Goal: Information Seeking & Learning: Learn about a topic

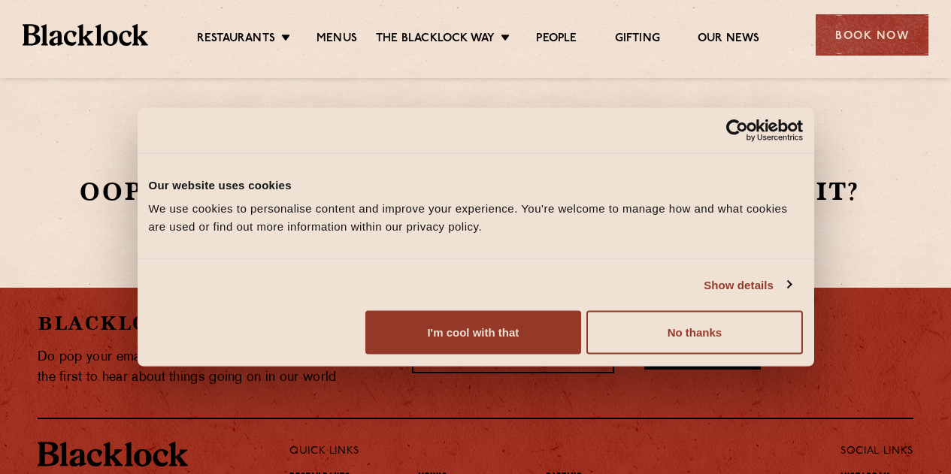
click at [0, 0] on link "Soho" at bounding box center [0, 0] width 0 height 0
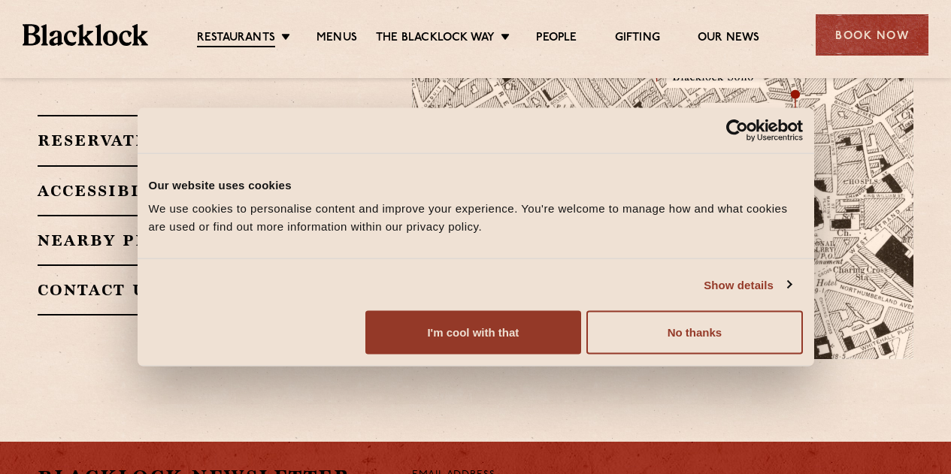
scroll to position [1053, 0]
click at [217, 132] on h2 "Reservations" at bounding box center [182, 141] width 288 height 18
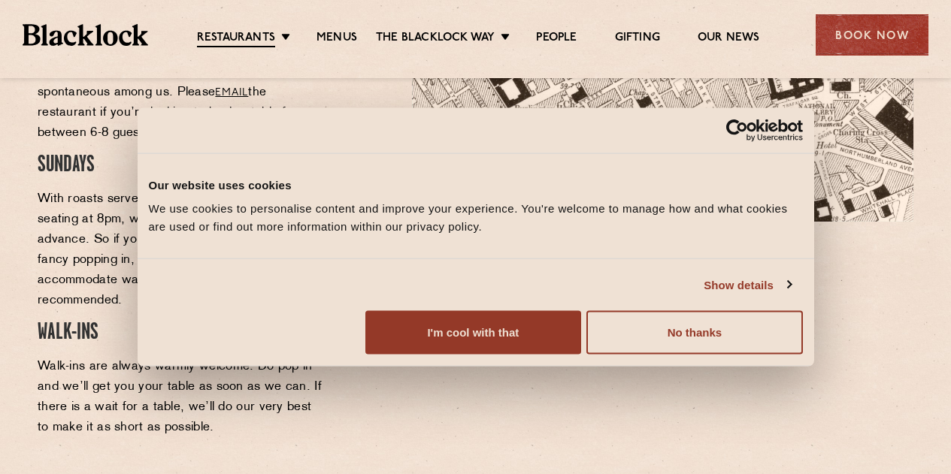
scroll to position [1278, 0]
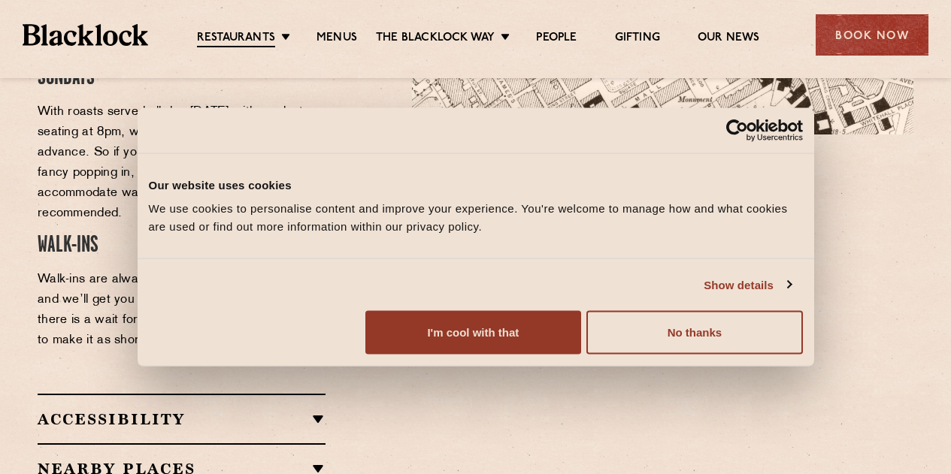
click at [299, 32] on li "Menus" at bounding box center [337, 39] width 78 height 17
click at [312, 34] on li "Menus" at bounding box center [337, 39] width 78 height 17
click at [334, 37] on link "Menus" at bounding box center [337, 38] width 41 height 15
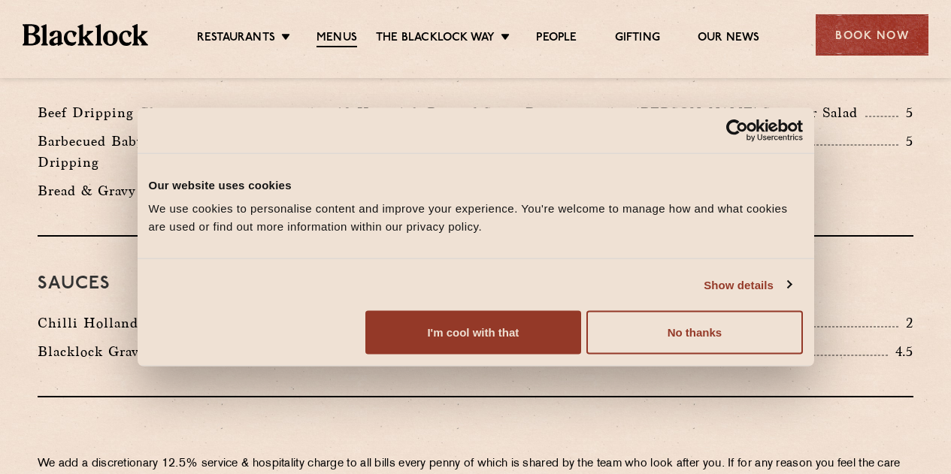
scroll to position [2557, 0]
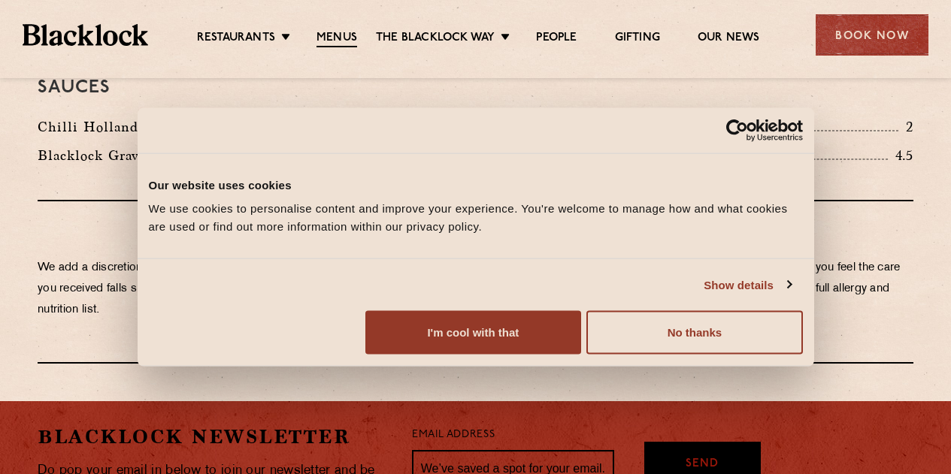
click at [73, 37] on img at bounding box center [86, 34] width 126 height 21
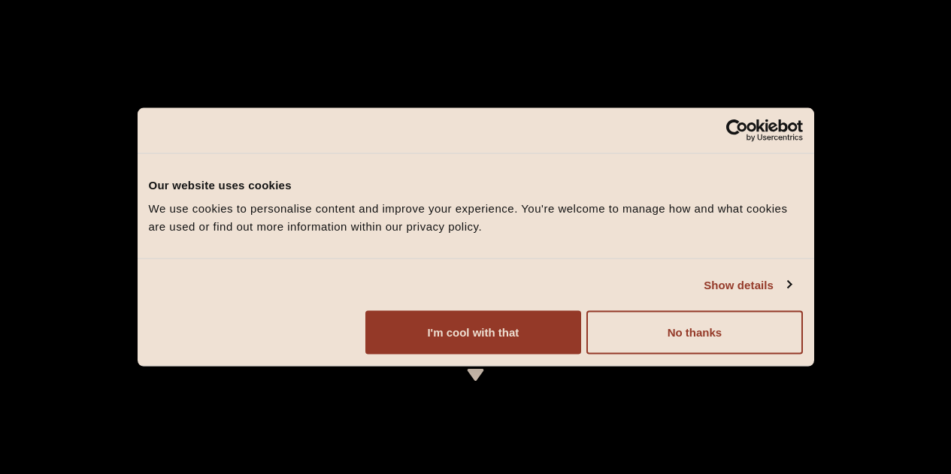
click at [802, 355] on button "No thanks" at bounding box center [695, 333] width 216 height 44
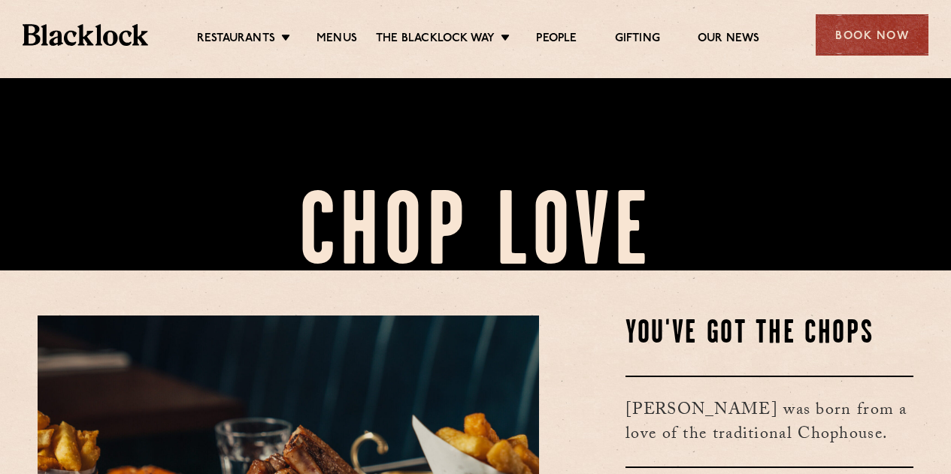
scroll to position [226, 0]
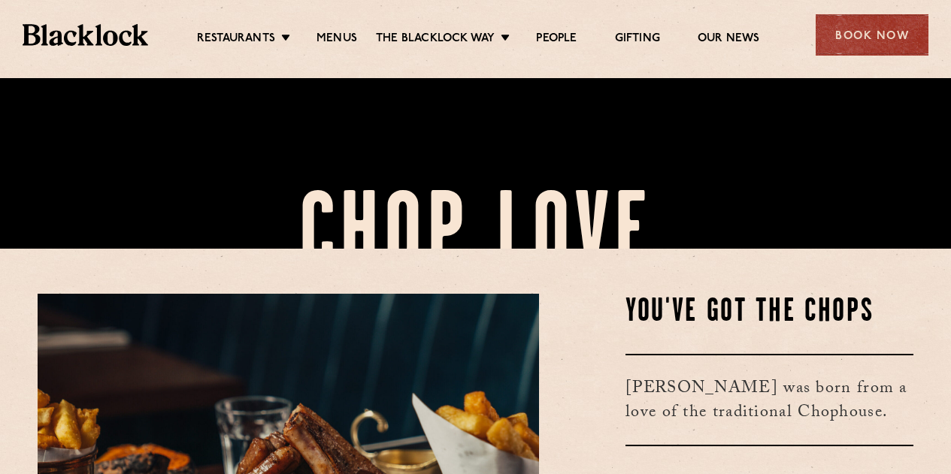
click at [859, 31] on div "Book Now" at bounding box center [872, 34] width 113 height 41
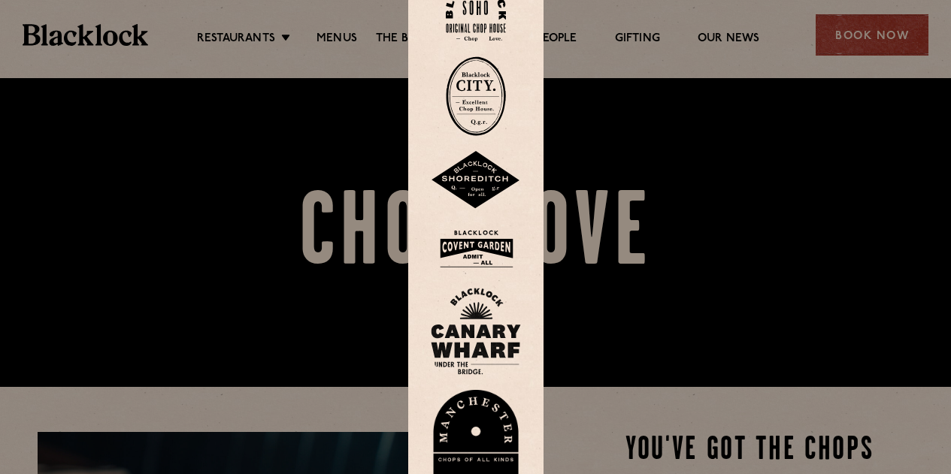
scroll to position [75, 0]
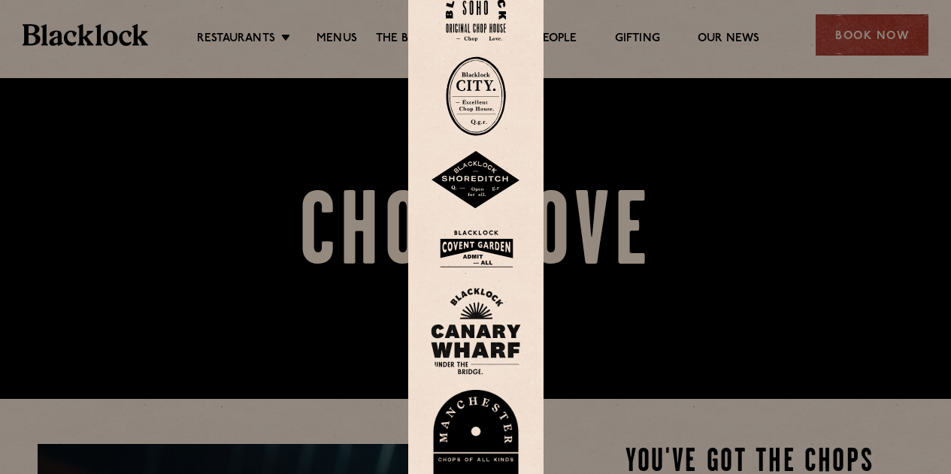
click at [467, 17] on img at bounding box center [476, 10] width 60 height 61
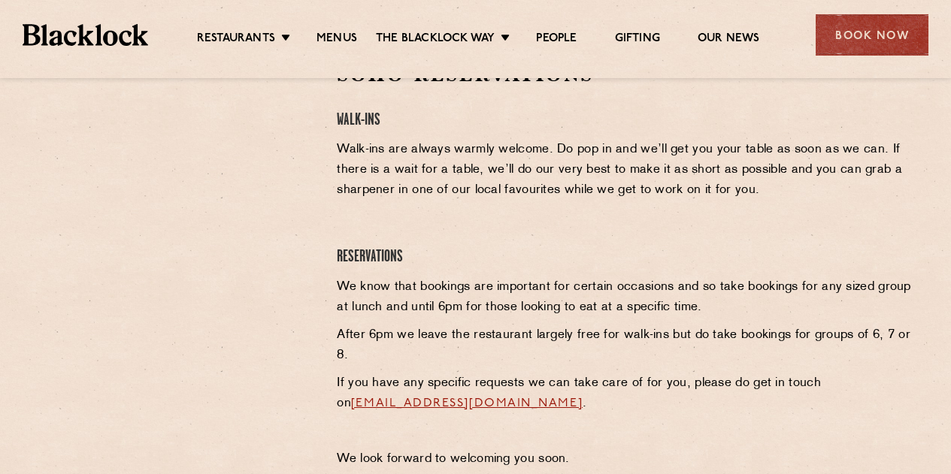
scroll to position [526, 0]
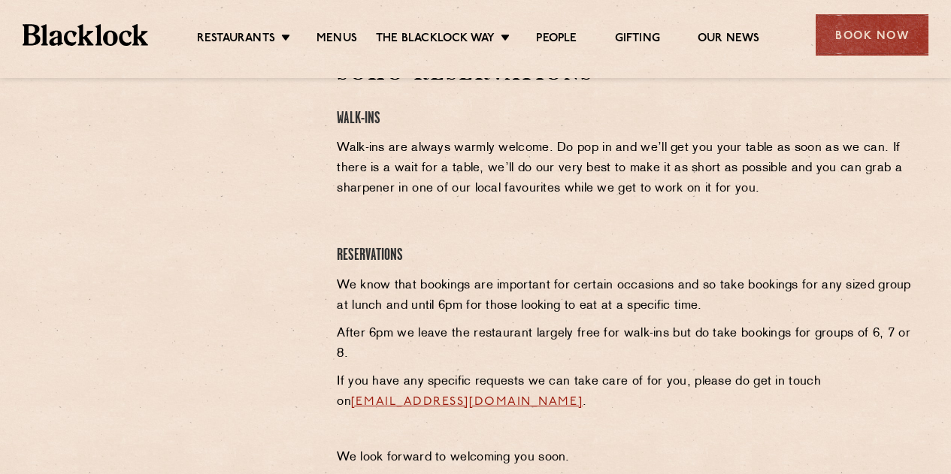
click at [121, 29] on img at bounding box center [86, 34] width 126 height 21
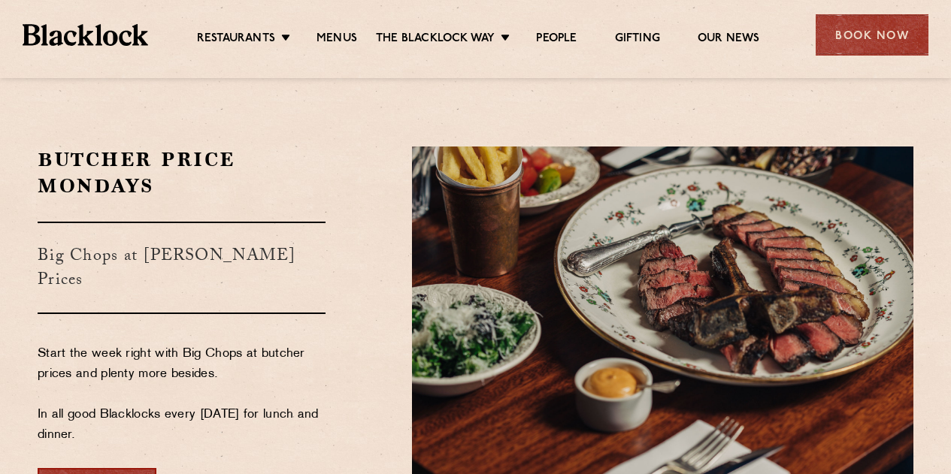
scroll to position [2707, 0]
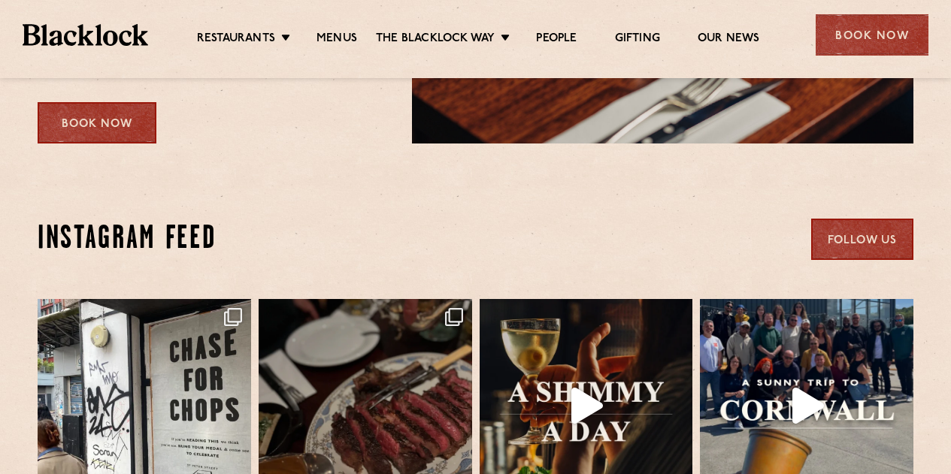
click at [314, 32] on li "Menus" at bounding box center [337, 39] width 78 height 15
click at [350, 33] on link "Menus" at bounding box center [337, 39] width 41 height 15
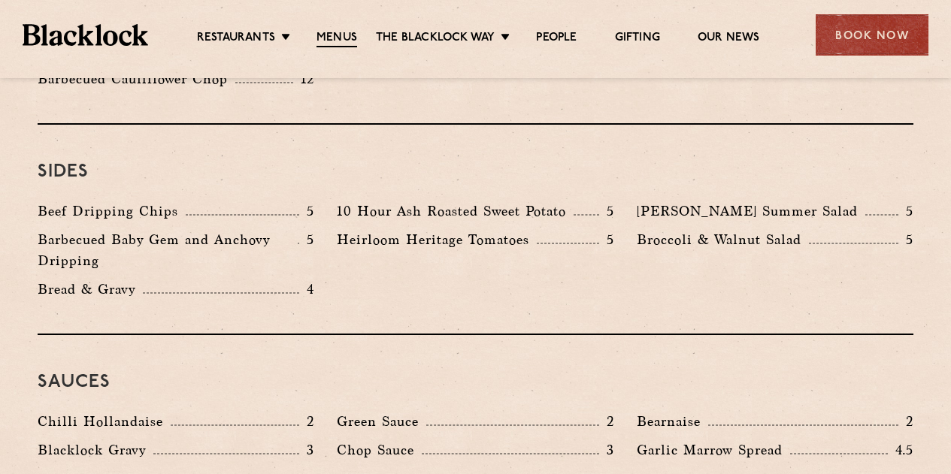
scroll to position [2331, 0]
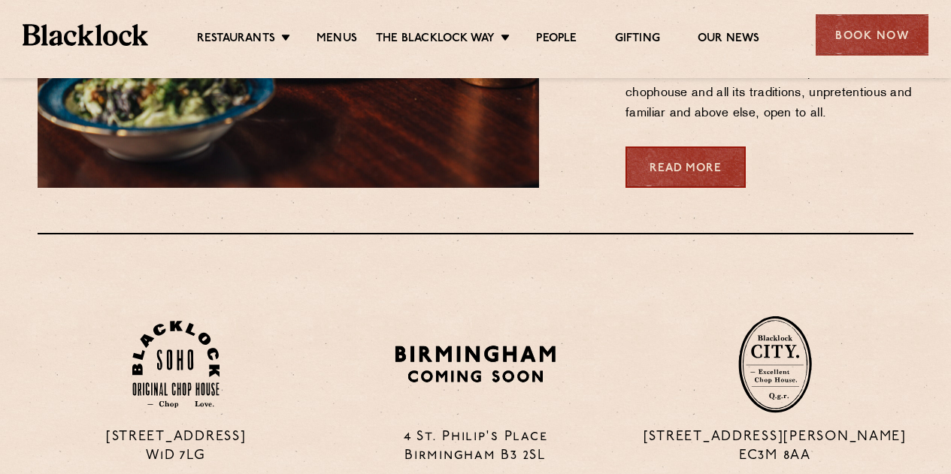
scroll to position [902, 0]
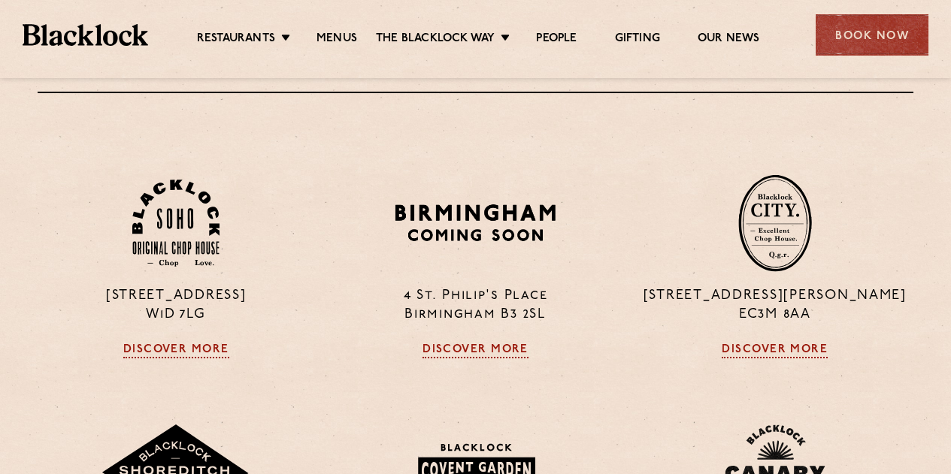
click at [181, 353] on link "Discover More" at bounding box center [176, 351] width 106 height 15
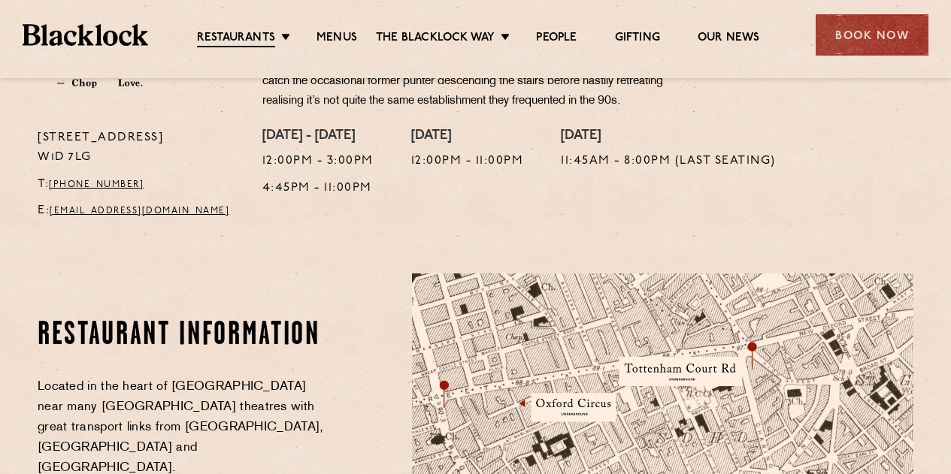
scroll to position [602, 0]
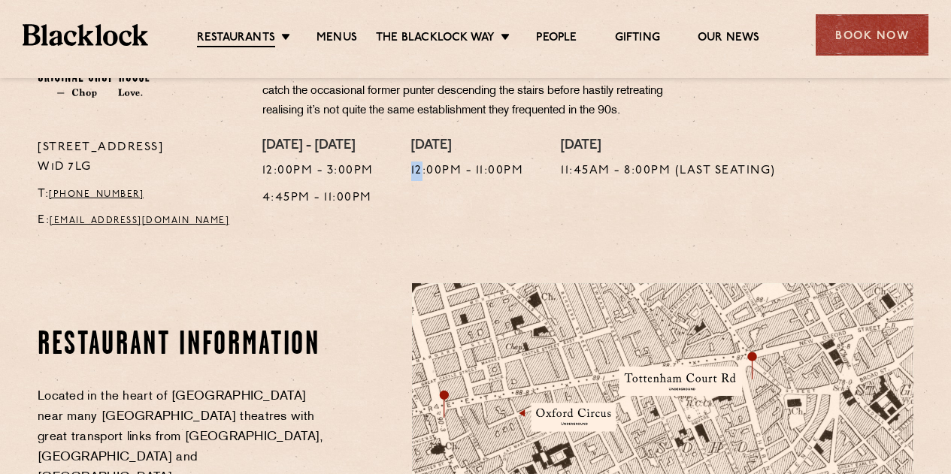
drag, startPoint x: 414, startPoint y: 183, endPoint x: 529, endPoint y: 190, distance: 116.0
click at [433, 183] on div "[DATE] - [DATE] 12:00pm - 3:00pm 4:45pm - 11:00pm [DATE] 12:00pm - 11:00pm [DAT…" at bounding box center [588, 188] width 674 height 101
click at [626, 203] on div "[DATE] 11:45am - 8:00pm (Last seating)" at bounding box center [668, 188] width 215 height 101
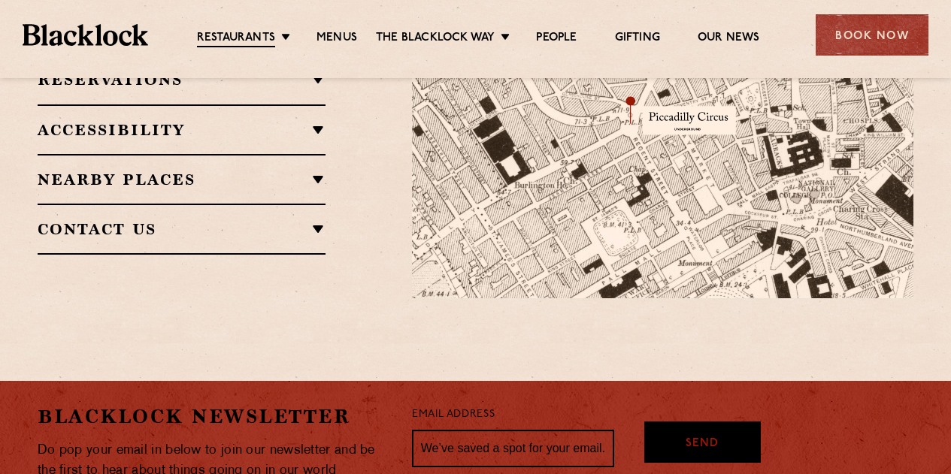
scroll to position [1128, 0]
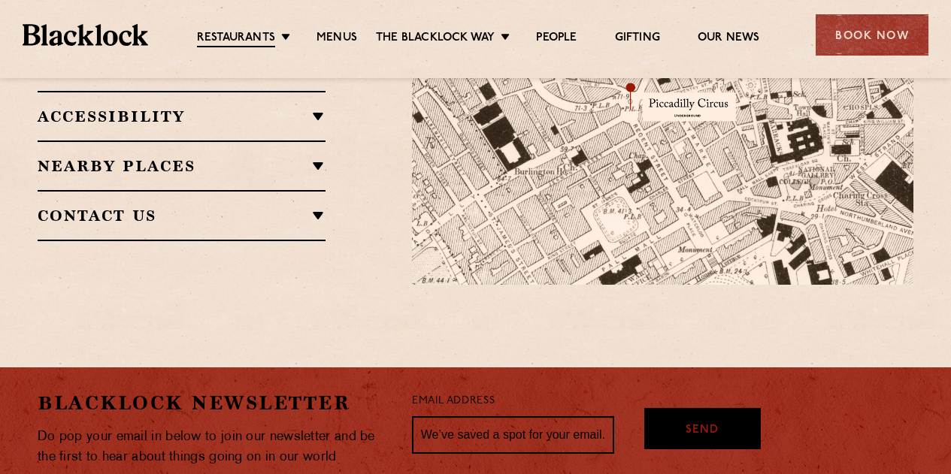
click at [241, 157] on h2 "Nearby Places" at bounding box center [182, 166] width 288 height 18
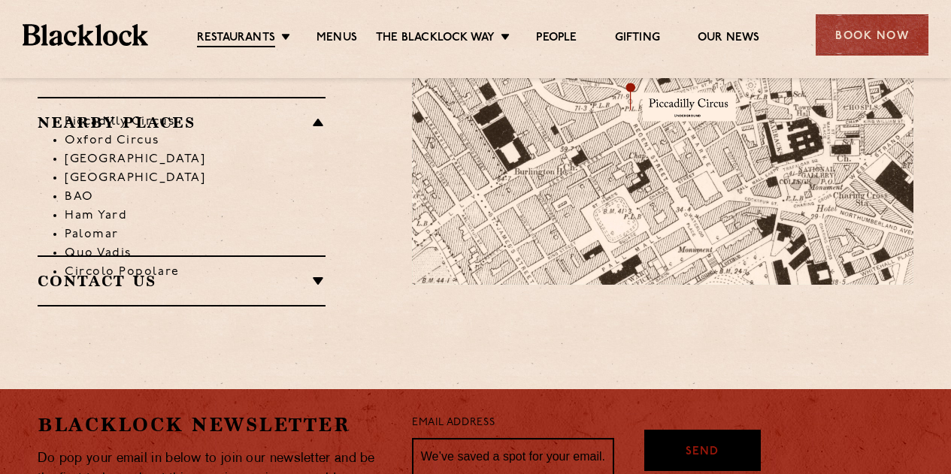
click at [208, 113] on li "Piccadilly Circus" at bounding box center [195, 122] width 261 height 19
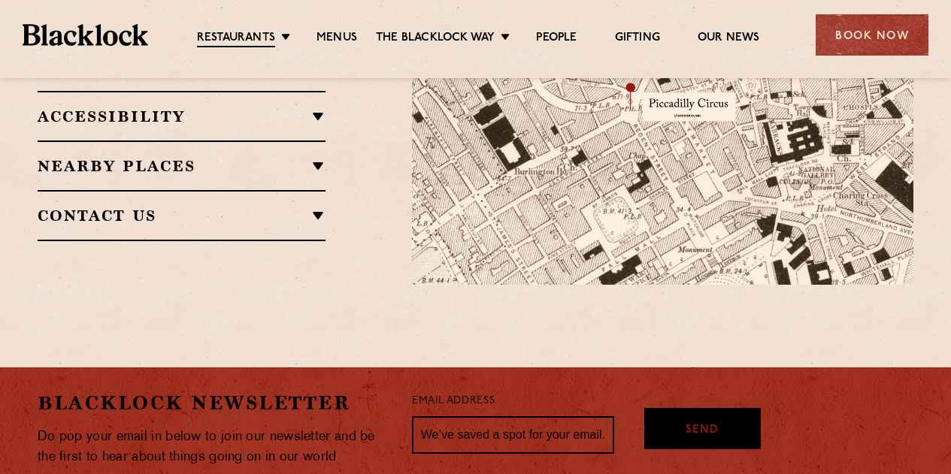
click at [204, 141] on div "Nearby Places [GEOGRAPHIC_DATA] [GEOGRAPHIC_DATA] [GEOGRAPHIC_DATA] [GEOGRAPHIC…" at bounding box center [182, 166] width 288 height 50
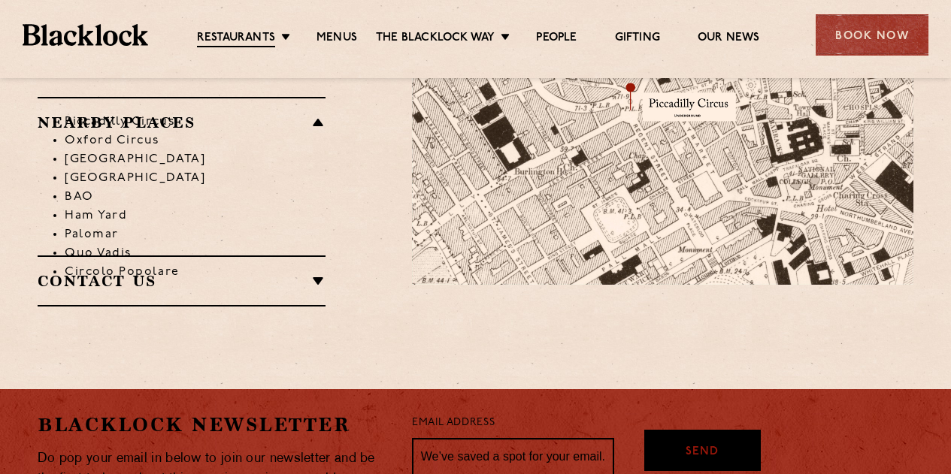
click at [216, 113] on li "Piccadilly Circus" at bounding box center [195, 122] width 261 height 19
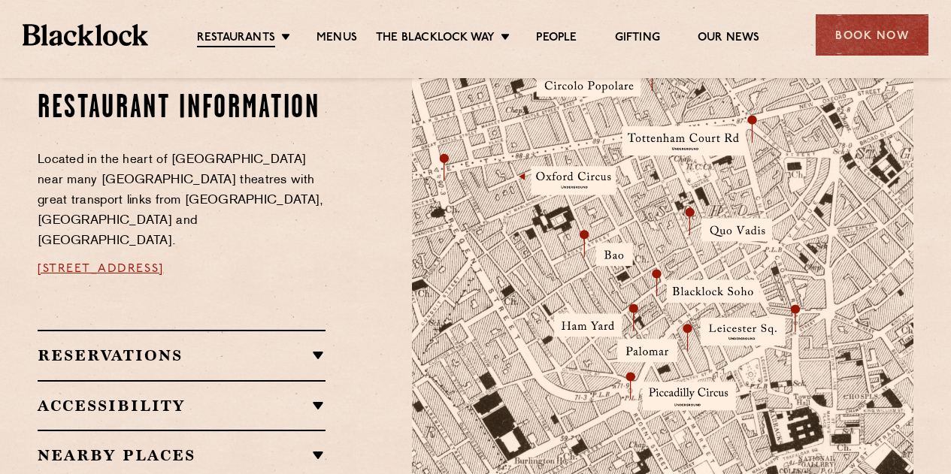
scroll to position [827, 0]
